Goal: Task Accomplishment & Management: Complete application form

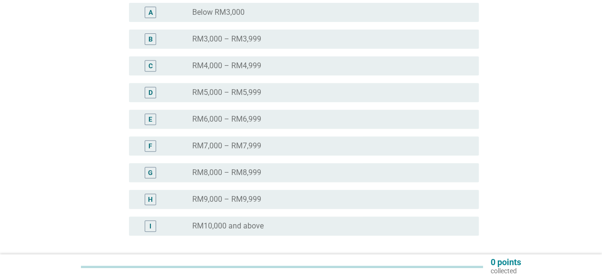
scroll to position [238, 0]
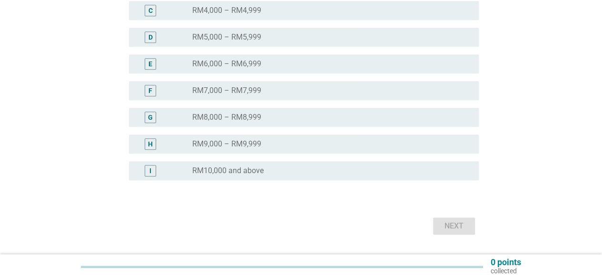
click at [274, 166] on div "radio_button_unchecked RM10,000 and above" at bounding box center [327, 171] width 271 height 10
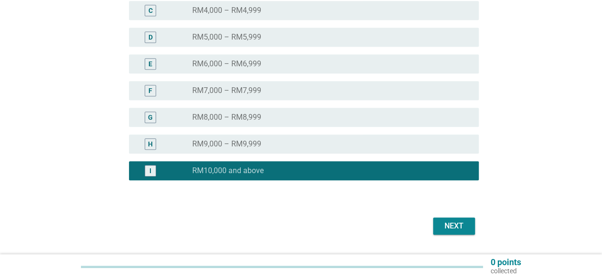
click at [473, 232] on button "Next" at bounding box center [454, 225] width 42 height 17
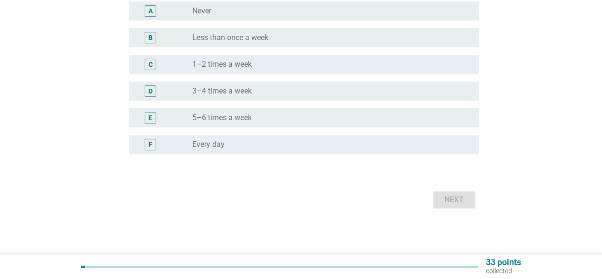
scroll to position [0, 0]
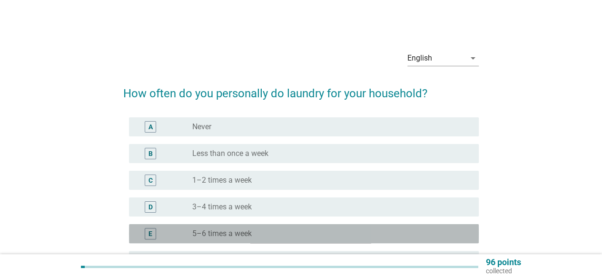
click at [251, 233] on label "5–6 times a week" at bounding box center [222, 234] width 60 height 10
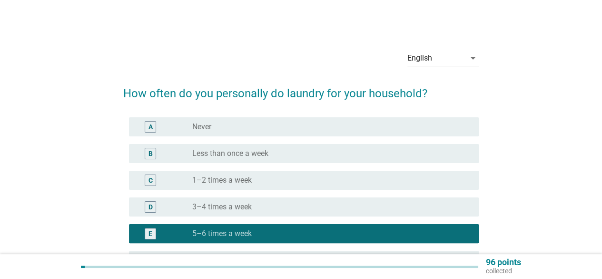
scroll to position [95, 0]
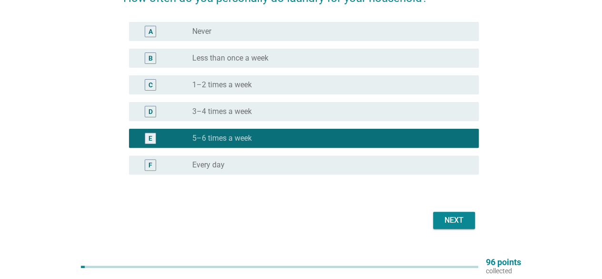
click at [307, 171] on div "F radio_button_unchecked Every day" at bounding box center [304, 164] width 350 height 19
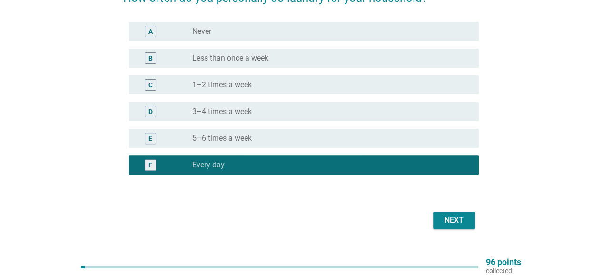
click at [462, 220] on div "Next" at bounding box center [454, 219] width 27 height 11
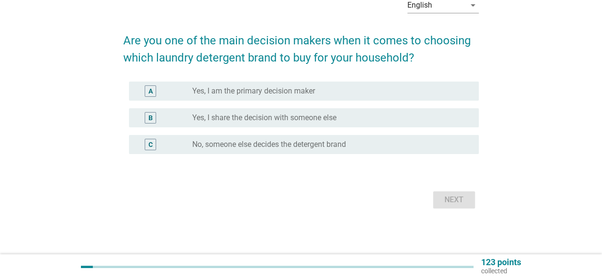
scroll to position [0, 0]
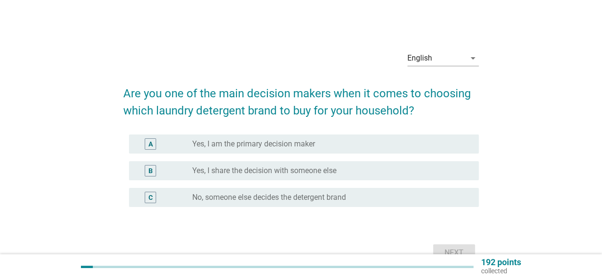
click at [247, 203] on div "C radio_button_unchecked No, someone else decides the detergent brand" at bounding box center [304, 197] width 350 height 19
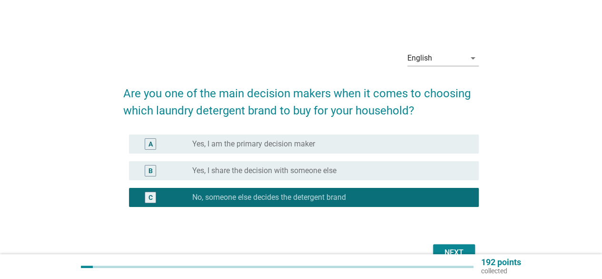
click at [445, 242] on div "Next" at bounding box center [301, 252] width 356 height 23
click at [448, 250] on div "Next" at bounding box center [454, 252] width 27 height 11
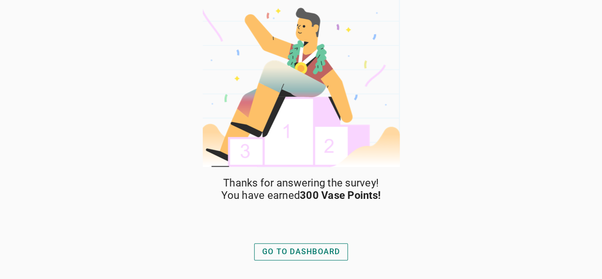
click at [310, 257] on button "GO TO DASHBOARD" at bounding box center [301, 251] width 94 height 17
